Goal: Information Seeking & Learning: Learn about a topic

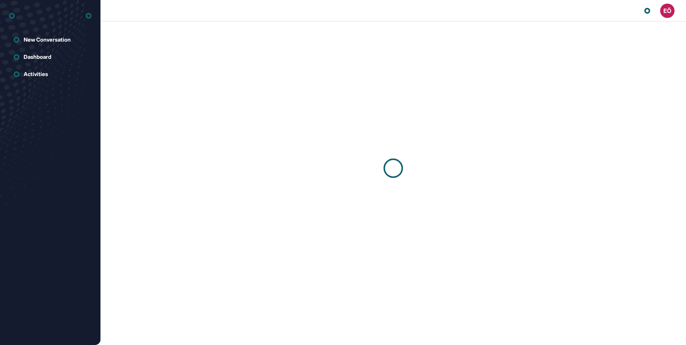
scroll to position [0, 0]
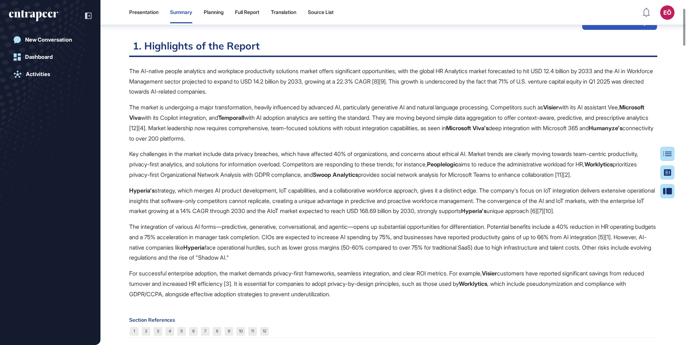
scroll to position [75, 0]
click at [254, 11] on div "Full Report" at bounding box center [247, 12] width 24 height 6
click at [252, 14] on header "Presentation Summary Planning Full Report Translation Source List EÖ Dashboard …" at bounding box center [343, 13] width 686 height 22
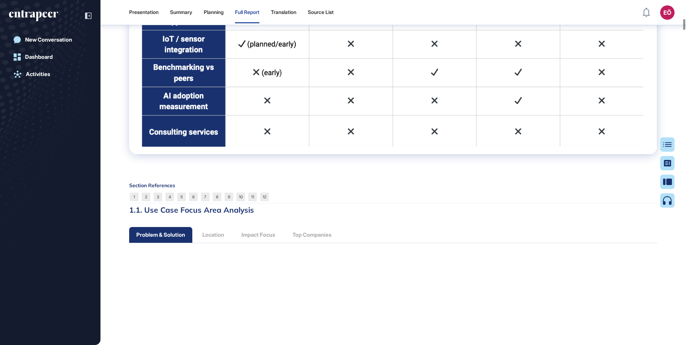
scroll to position [2281, 0]
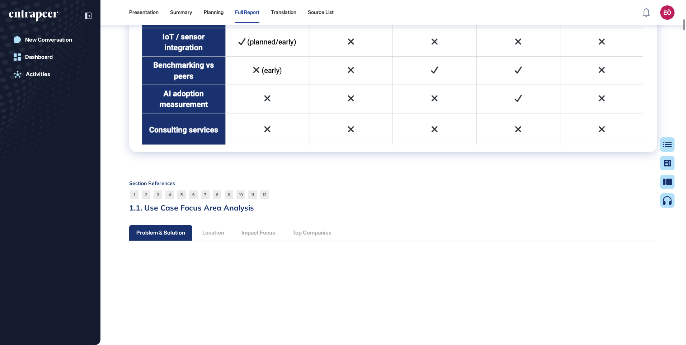
click at [685, 41] on html "Presentation Summary Planning Full Report Translation Source List EÖ Dashboard …" at bounding box center [343, 172] width 686 height 345
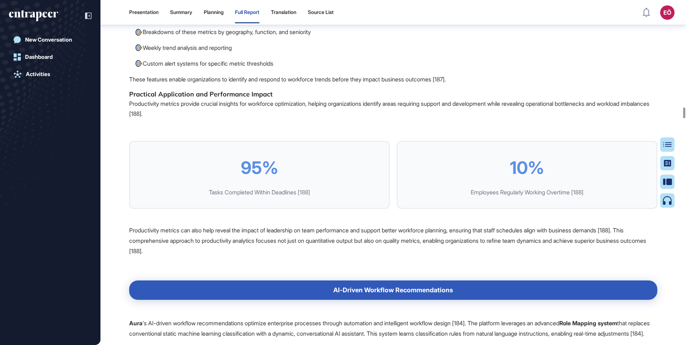
scroll to position [13219, 0]
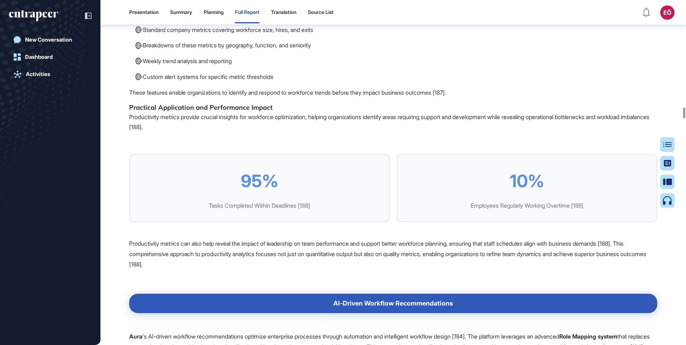
drag, startPoint x: 684, startPoint y: 116, endPoint x: 198, endPoint y: 34, distance: 492.3
click at [685, 127] on html "Presentation Summary Planning Full Report Translation Source List EÖ Dashboard …" at bounding box center [343, 172] width 686 height 345
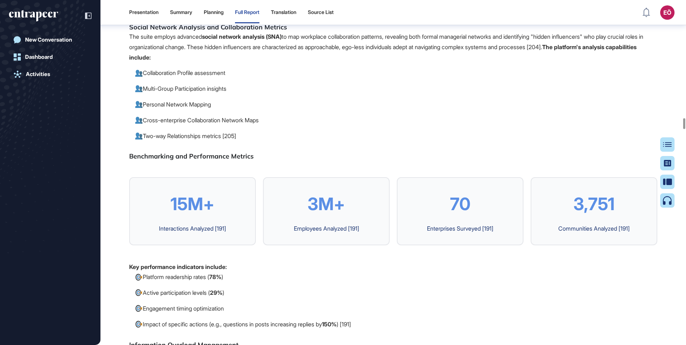
click at [186, 11] on div "Summary" at bounding box center [181, 12] width 22 height 6
click at [184, 13] on header "Presentation Summary Planning Full Report Translation Source List EÖ Dashboard …" at bounding box center [343, 13] width 686 height 22
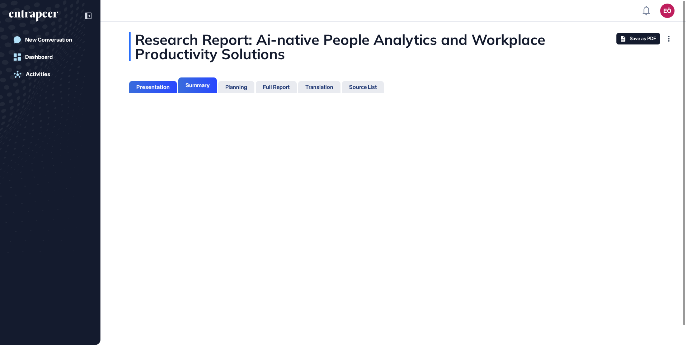
scroll to position [309, 2]
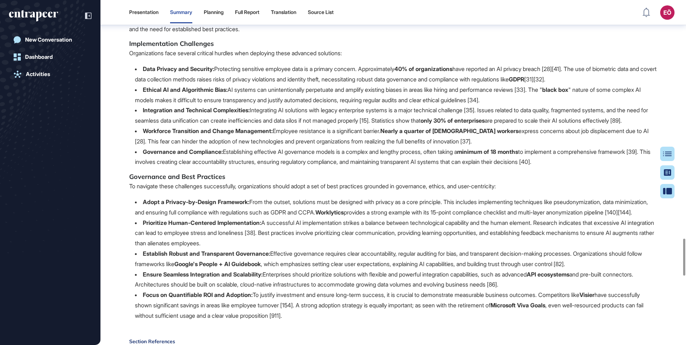
scroll to position [2225, 0]
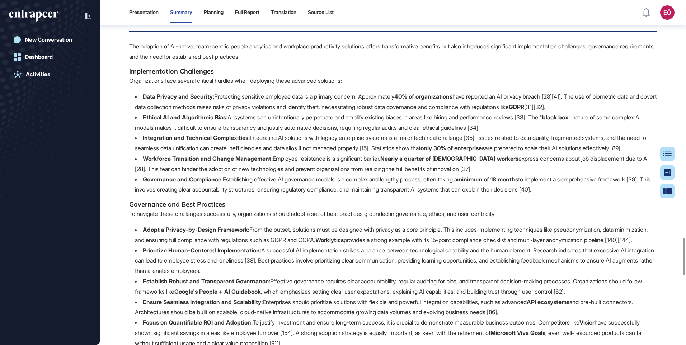
drag, startPoint x: 252, startPoint y: 14, endPoint x: 321, endPoint y: 48, distance: 77.3
click at [252, 14] on div "Full Report" at bounding box center [247, 12] width 24 height 6
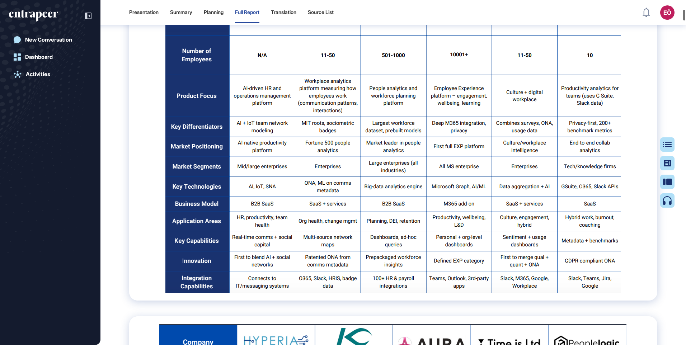
scroll to position [1109, 0]
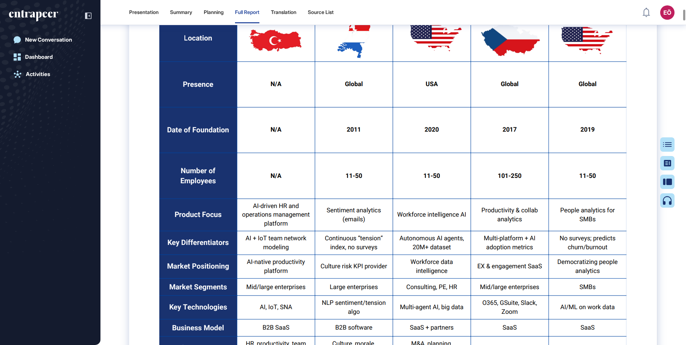
drag, startPoint x: 685, startPoint y: 18, endPoint x: 684, endPoint y: 47, distance: 28.7
click at [685, 25] on html "Presentation Summary Planning Full Report Translation Source List EÖ Dashboard …" at bounding box center [343, 172] width 686 height 345
click at [685, 40] on html "Presentation Summary Planning Full Report Translation Source List EÖ Dashboard …" at bounding box center [343, 172] width 686 height 345
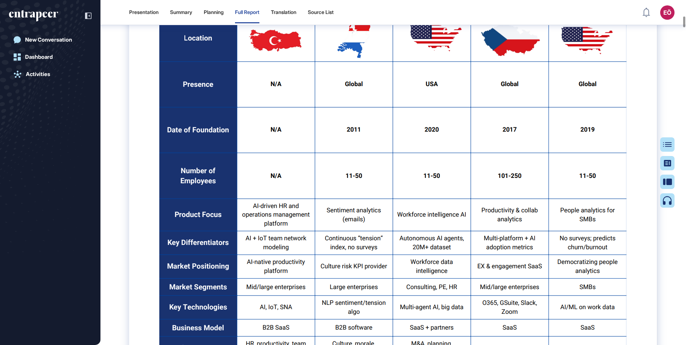
click at [685, 46] on html "Presentation Summary Planning Full Report Translation Source List EÖ Dashboard …" at bounding box center [343, 172] width 686 height 345
click at [684, 27] on div at bounding box center [684, 21] width 2 height 11
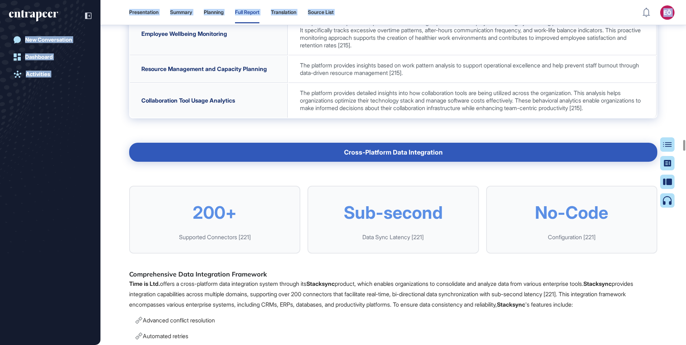
scroll to position [17244, 0]
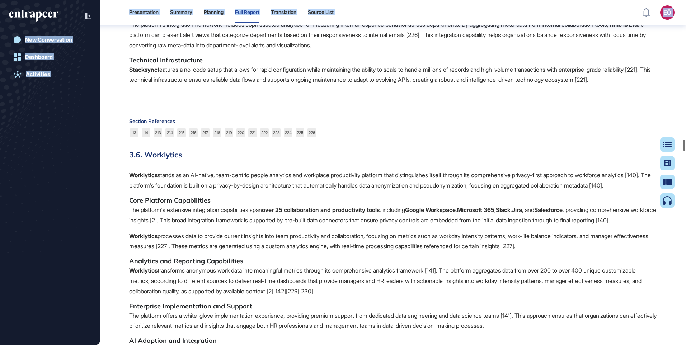
drag, startPoint x: 684, startPoint y: 145, endPoint x: 684, endPoint y: 155, distance: 9.7
click at [683, 151] on div at bounding box center [684, 145] width 2 height 11
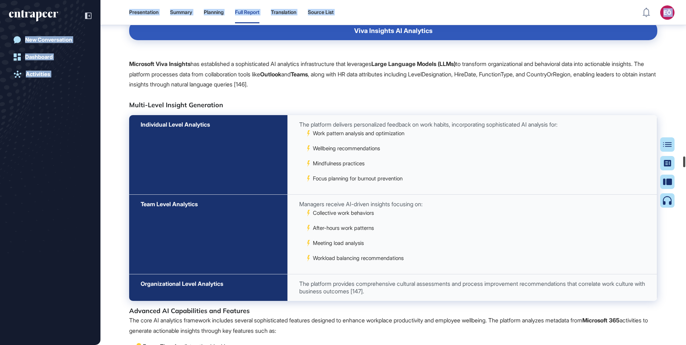
drag, startPoint x: 683, startPoint y: 157, endPoint x: 685, endPoint y: 163, distance: 6.0
click at [685, 163] on div at bounding box center [684, 161] width 2 height 11
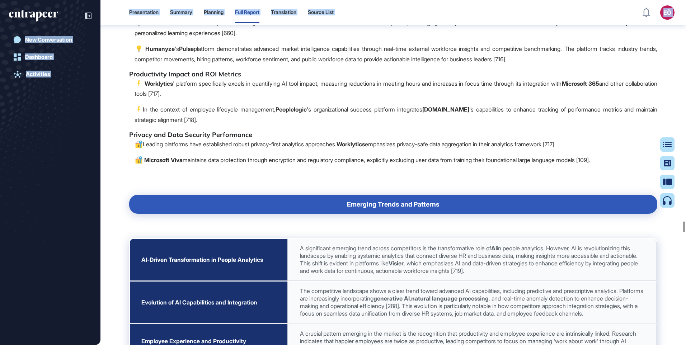
scroll to position [27461, 0]
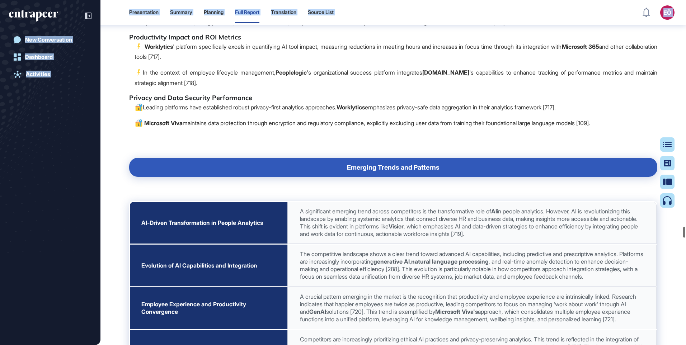
click at [685, 243] on html "Presentation Summary Planning Full Report Translation Source List EÖ Dashboard …" at bounding box center [343, 172] width 686 height 345
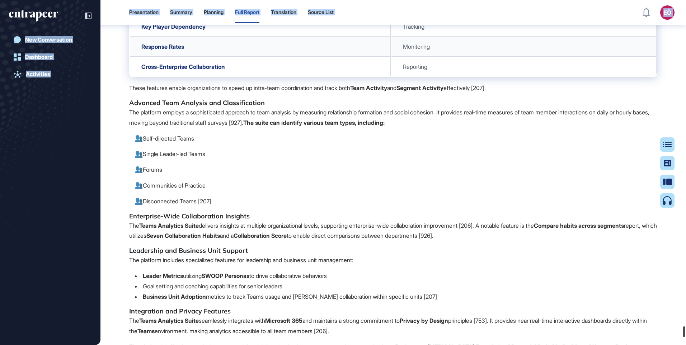
scroll to position [40323, 0]
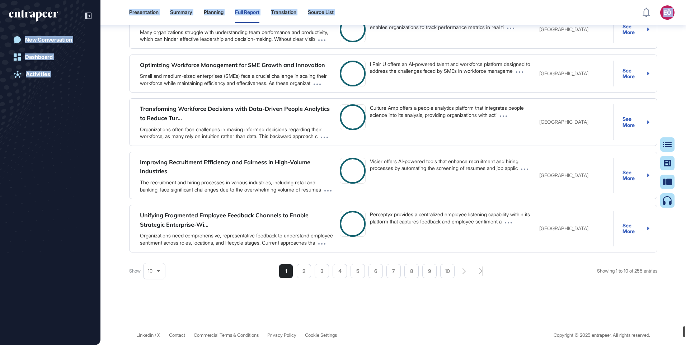
drag, startPoint x: 685, startPoint y: 284, endPoint x: 687, endPoint y: 332, distance: 47.7
click at [685, 332] on html "Presentation Summary Planning Full Report Translation Source List EÖ Dashboard …" at bounding box center [343, 172] width 686 height 345
click at [685, 345] on html "Presentation Summary Planning Full Report Translation Source List EÖ Dashboard …" at bounding box center [343, 172] width 686 height 345
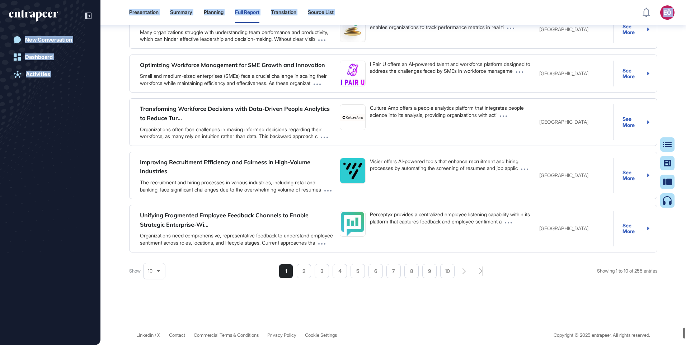
scroll to position [40028, 0]
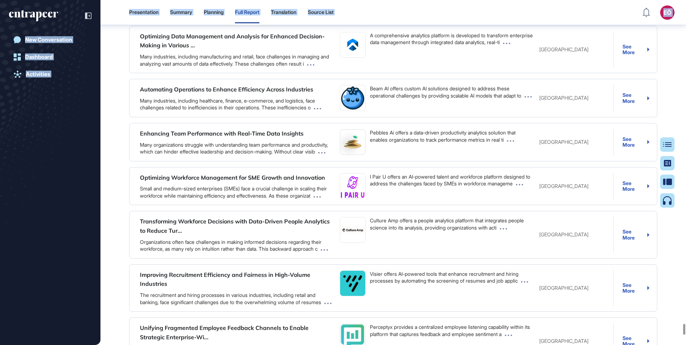
drag, startPoint x: 684, startPoint y: 332, endPoint x: 684, endPoint y: 293, distance: 39.4
click at [683, 324] on div at bounding box center [684, 329] width 2 height 11
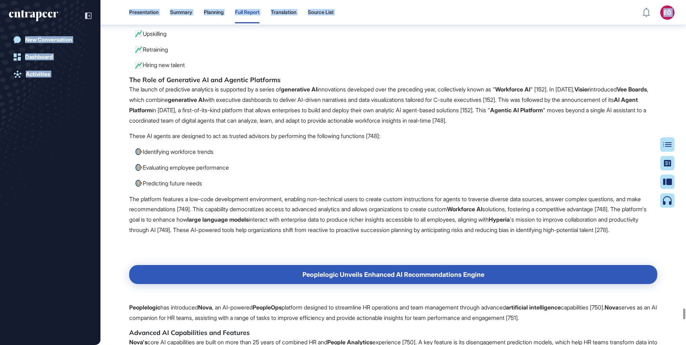
click at [685, 298] on html "Presentation Summary Planning Full Report Translation Source List EÖ Dashboard …" at bounding box center [343, 172] width 686 height 345
click at [685, 292] on html "Presentation Summary Planning Full Report Translation Source List EÖ Dashboard …" at bounding box center [343, 172] width 686 height 345
click at [683, 308] on div at bounding box center [684, 313] width 2 height 11
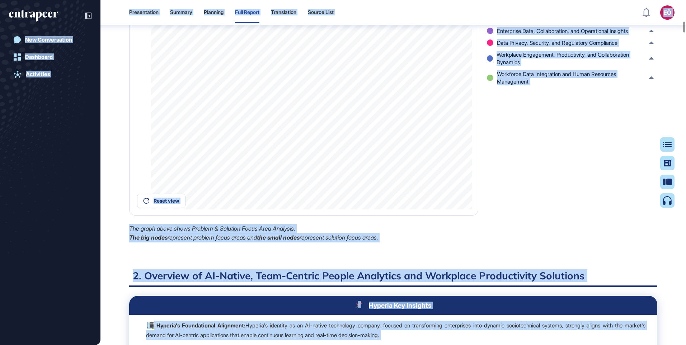
scroll to position [2496, 0]
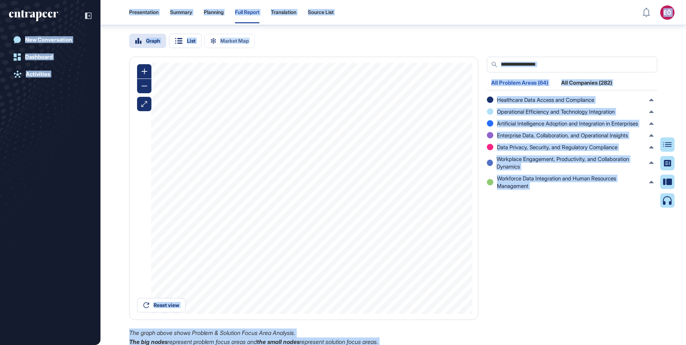
click at [185, 13] on div "Summary" at bounding box center [181, 12] width 22 height 6
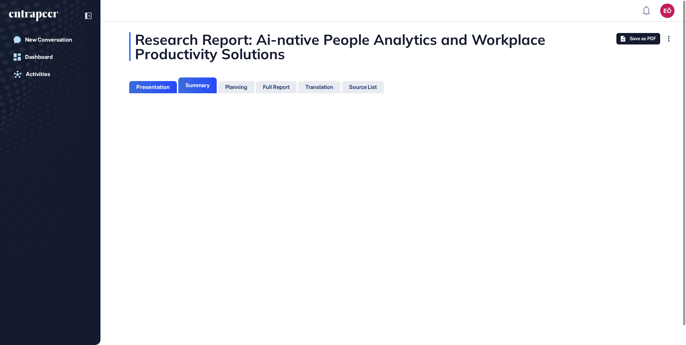
scroll to position [3, 0]
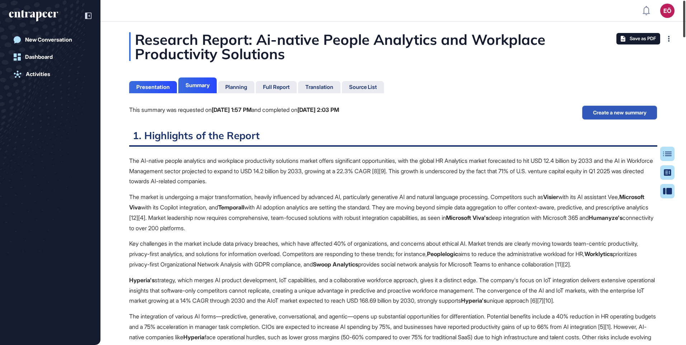
drag, startPoint x: 683, startPoint y: 271, endPoint x: 685, endPoint y: 24, distance: 246.4
click at [685, 24] on div at bounding box center [684, 19] width 2 height 37
drag, startPoint x: 685, startPoint y: 269, endPoint x: 527, endPoint y: 80, distance: 245.6
click at [683, 13] on div at bounding box center [684, 19] width 2 height 37
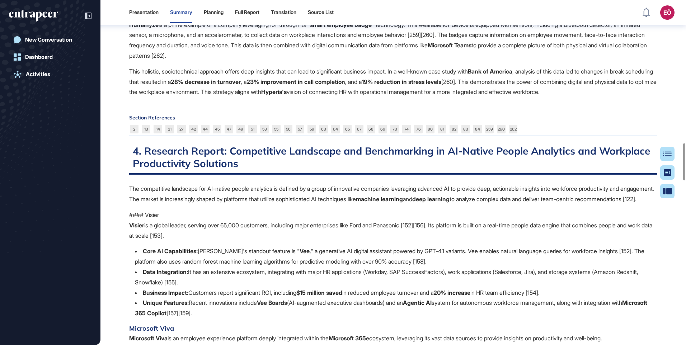
scroll to position [1469, 0]
